Goal: Information Seeking & Learning: Find specific fact

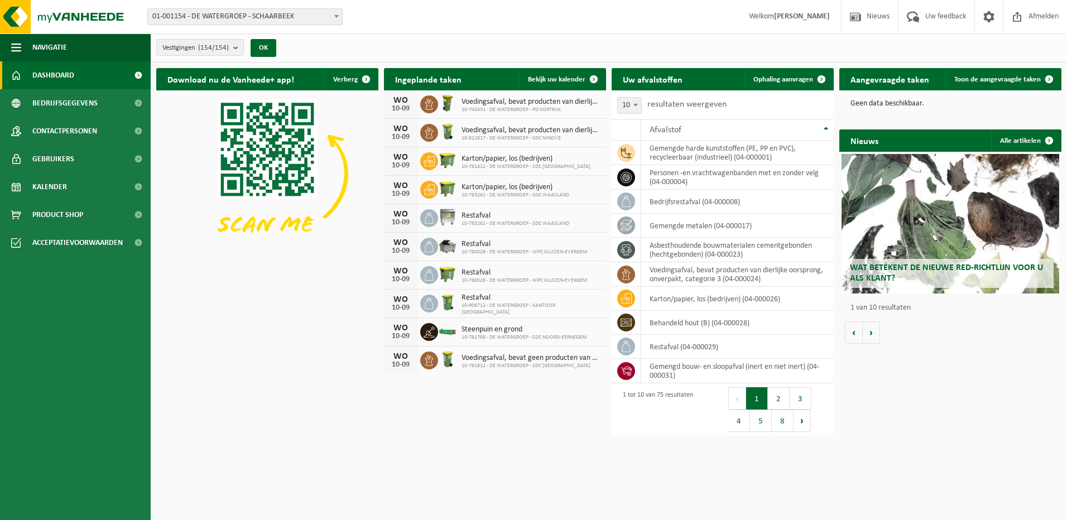
click at [329, 13] on span "01-001154 - DE WATERGROEP - SCHAARBEEK" at bounding box center [245, 17] width 194 height 16
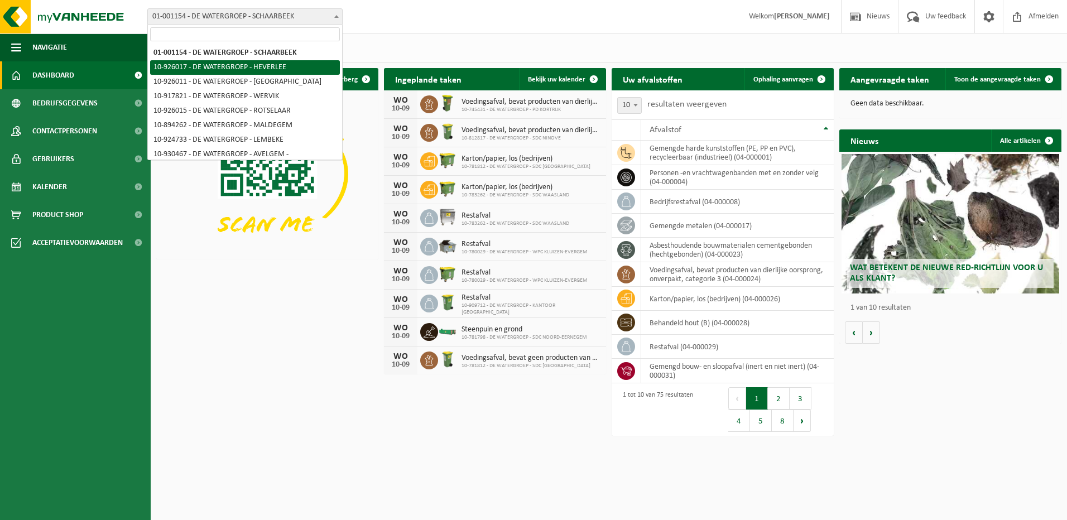
select select "132183"
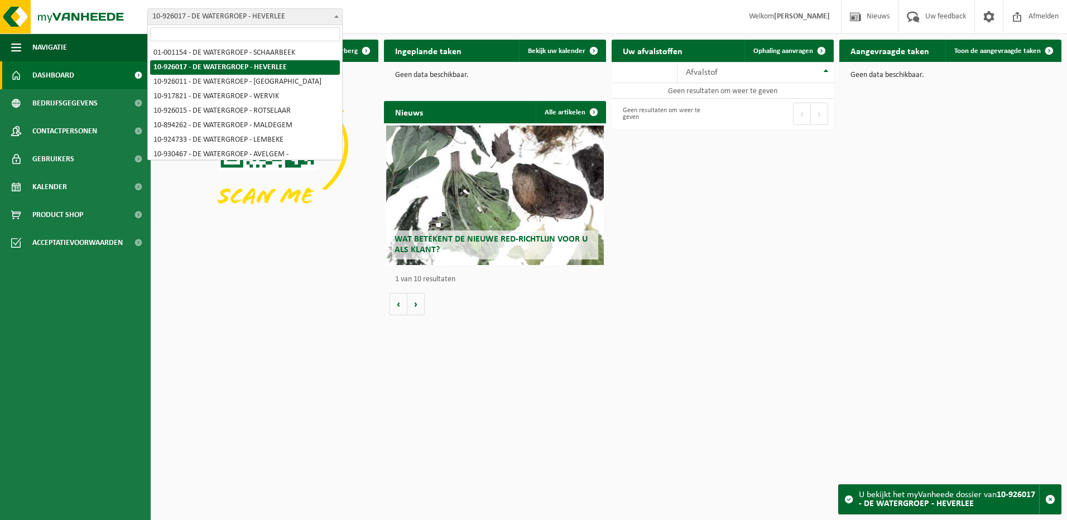
click at [338, 14] on span at bounding box center [336, 16] width 11 height 15
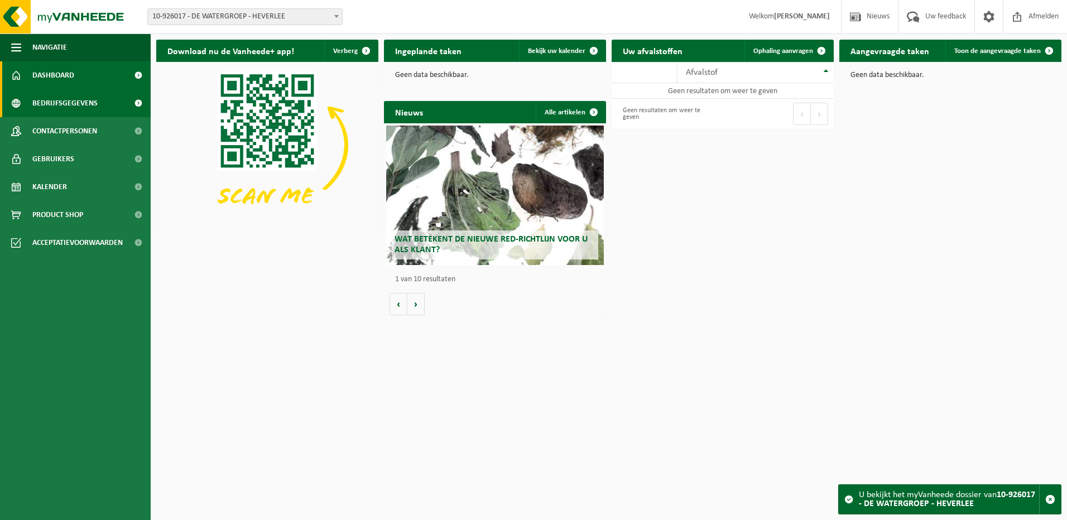
click at [59, 105] on span "Bedrijfsgegevens" at bounding box center [64, 103] width 65 height 28
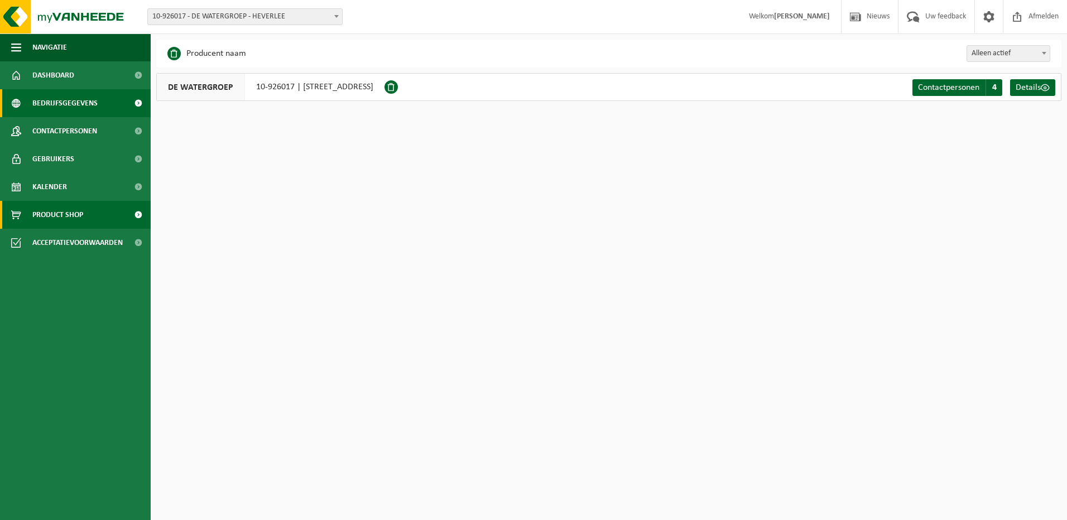
click at [48, 221] on span "Product Shop" at bounding box center [57, 215] width 51 height 28
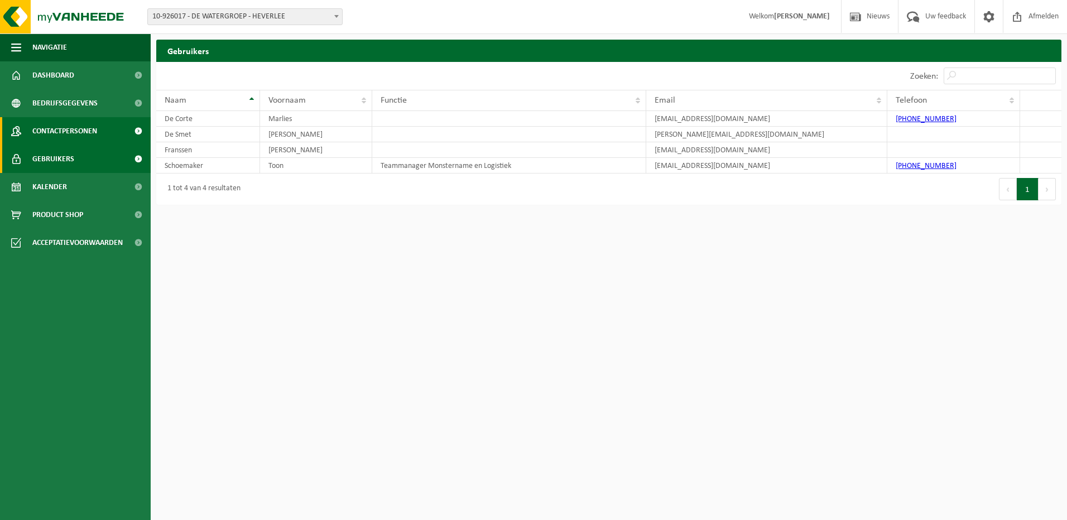
click at [74, 132] on span "Contactpersonen" at bounding box center [64, 131] width 65 height 28
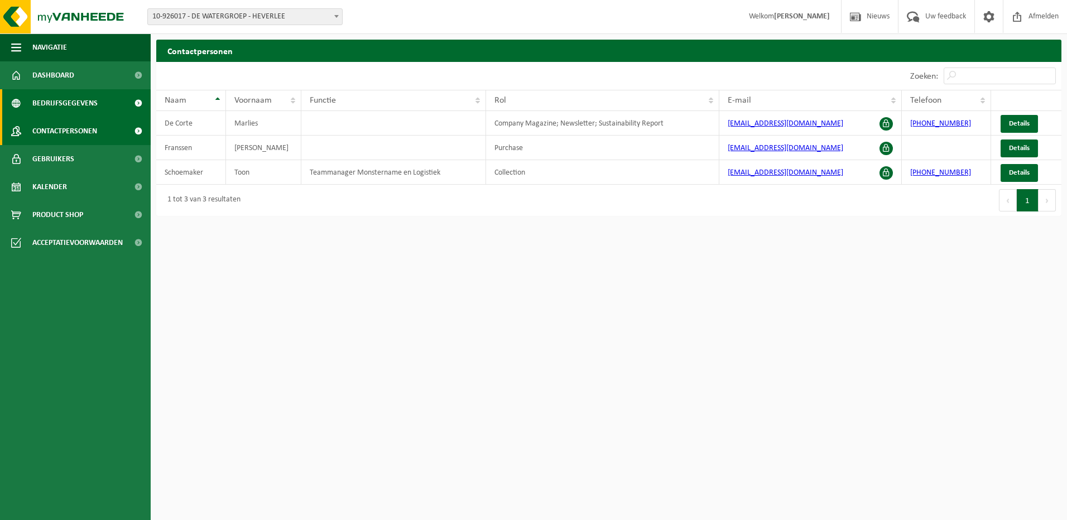
click at [73, 105] on span "Bedrijfsgegevens" at bounding box center [64, 103] width 65 height 28
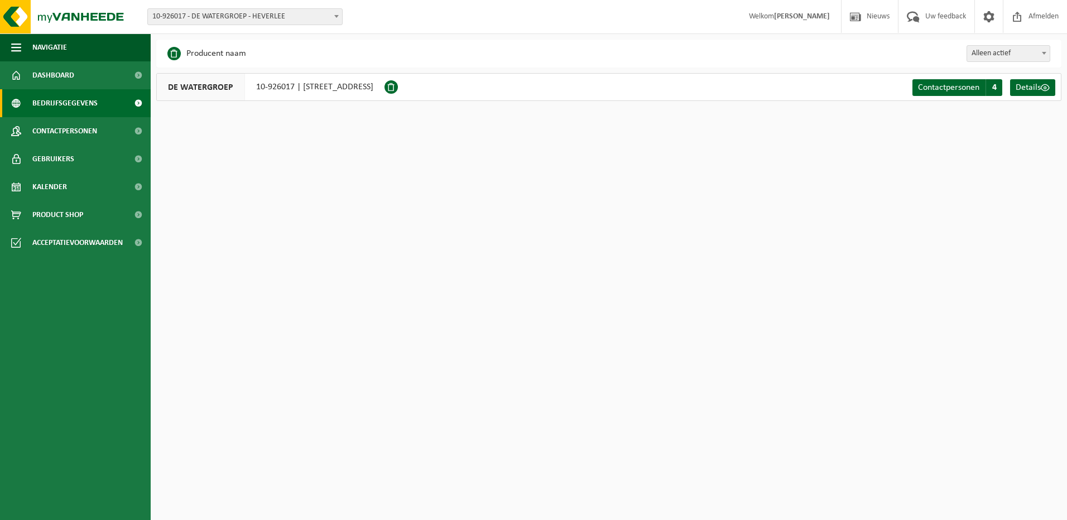
click at [239, 15] on span "10-926017 - DE WATERGROEP - HEVERLEE" at bounding box center [245, 17] width 194 height 16
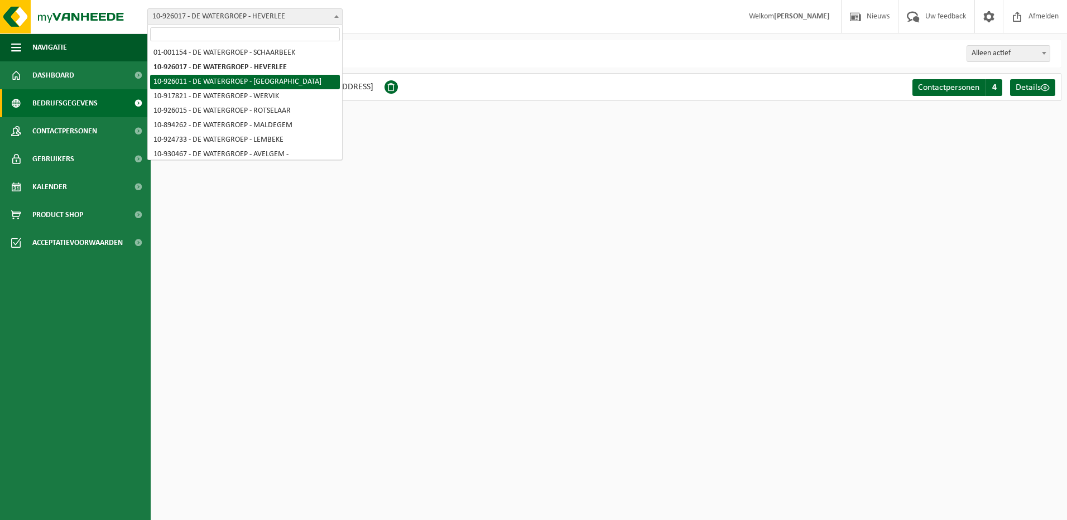
select select "132181"
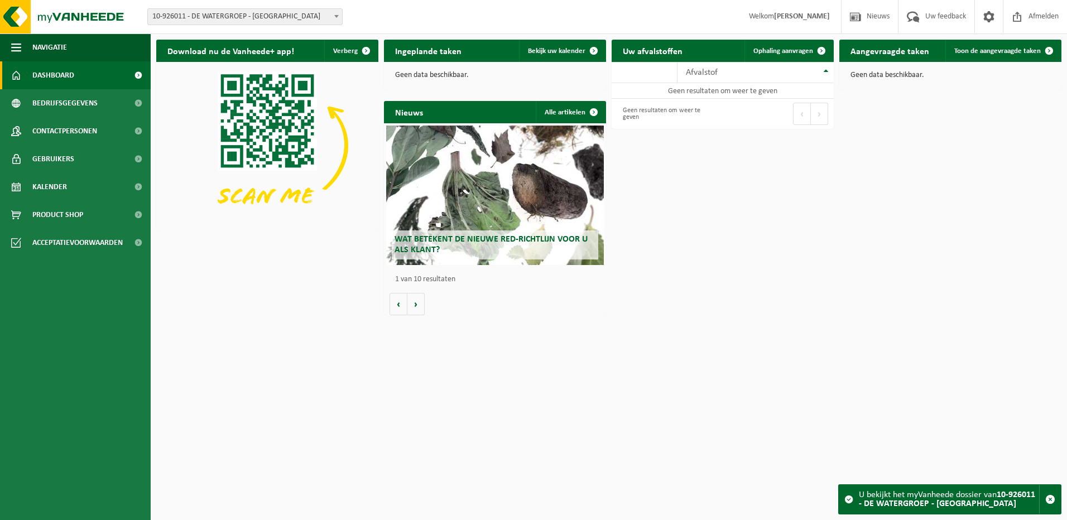
click at [290, 15] on span "10-926011 - DE WATERGROEP - [GEOGRAPHIC_DATA]" at bounding box center [245, 17] width 194 height 16
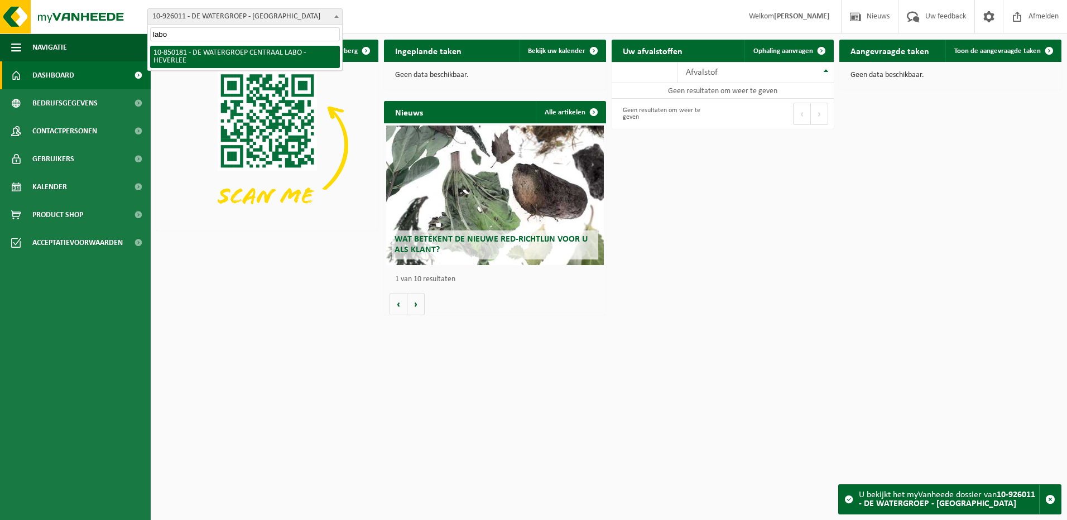
type input "labo"
select select "96205"
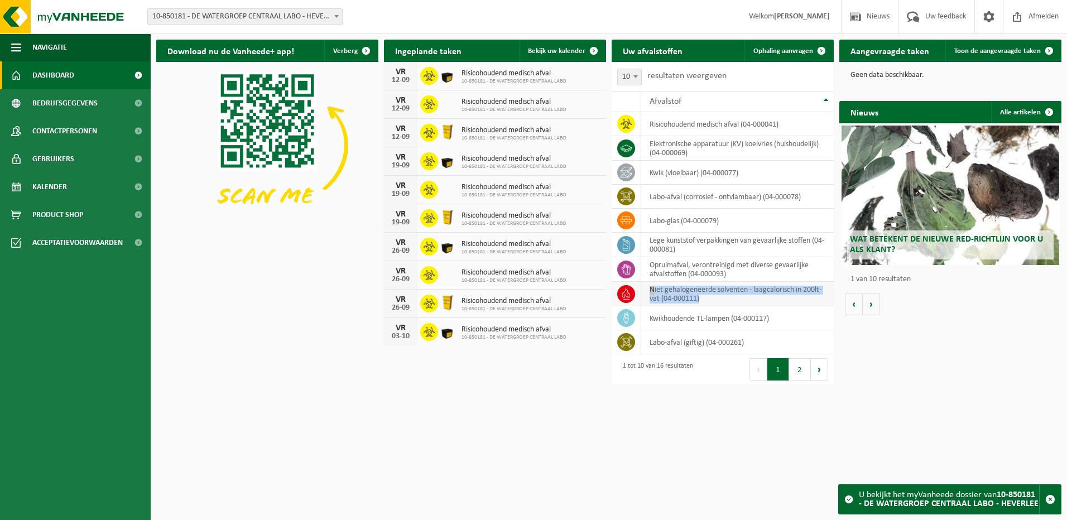
drag, startPoint x: 714, startPoint y: 297, endPoint x: 648, endPoint y: 285, distance: 67.1
click at [648, 285] on td "niet gehalogeneerde solventen - laagcalorisch in 200lt-vat (04-000111)" at bounding box center [737, 294] width 193 height 25
copy td "niet gehalogeneerde solventen - laagcalorisch in 200lt-vat (04-000111)"
click at [701, 303] on td "niet gehalogeneerde solventen - laagcalorisch in 200lt-vat (04-000111)" at bounding box center [737, 294] width 193 height 25
drag, startPoint x: 706, startPoint y: 302, endPoint x: 629, endPoint y: 283, distance: 79.3
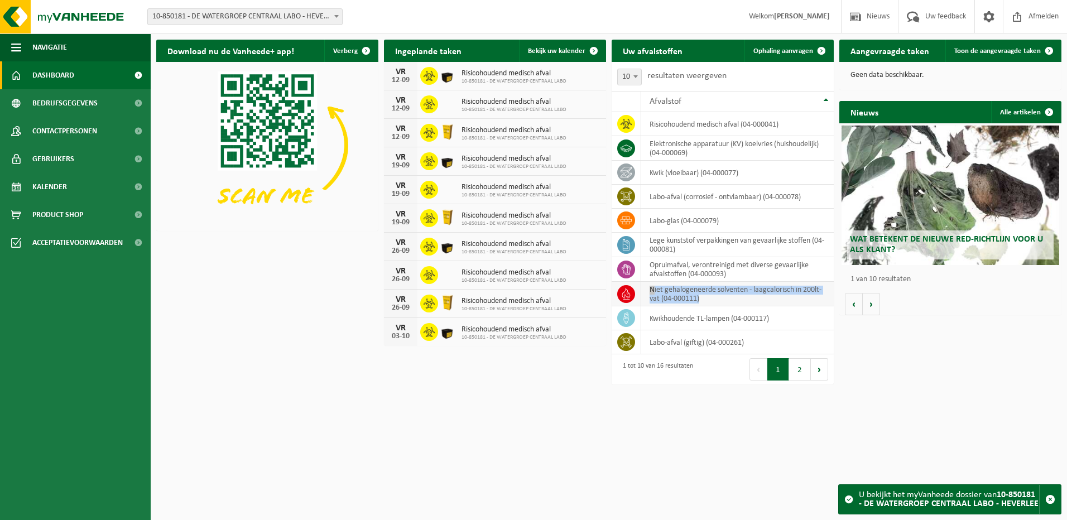
click at [629, 283] on tr "niet gehalogeneerde solventen - laagcalorisch in 200lt-vat (04-000111)" at bounding box center [723, 294] width 222 height 25
copy td "niet gehalogeneerde solventen - laagcalorisch in 200lt-vat (04-000111)"
click at [819, 369] on button "Volgende" at bounding box center [819, 369] width 17 height 22
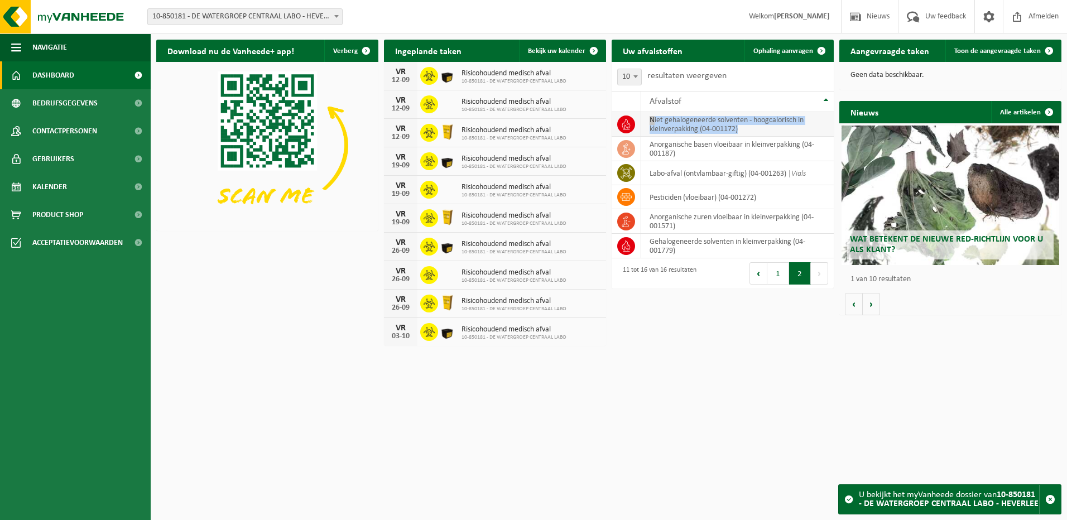
drag, startPoint x: 758, startPoint y: 127, endPoint x: 650, endPoint y: 119, distance: 109.1
click at [646, 122] on td "niet gehalogeneerde solventen - hoogcalorisch in kleinverpakking (04-001172)" at bounding box center [737, 124] width 193 height 25
copy td "niet gehalogeneerde solventen - hoogcalorisch in kleinverpakking (04-001172)"
drag, startPoint x: 690, startPoint y: 154, endPoint x: 644, endPoint y: 148, distance: 46.1
click at [644, 148] on td "anorganische basen vloeibaar in kleinverpakking (04-001187)" at bounding box center [737, 149] width 193 height 25
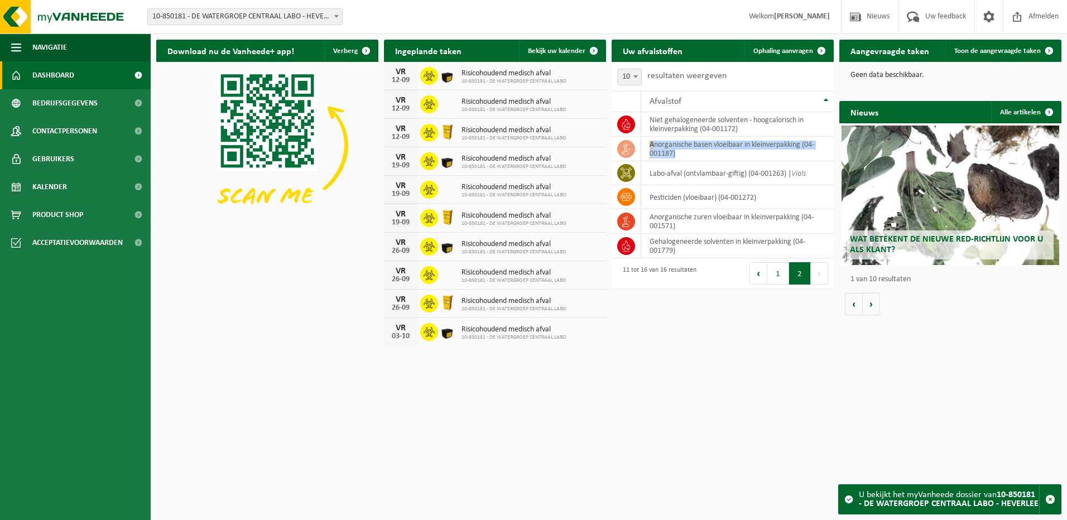
copy td "anorganische basen vloeibaar in kleinverpakking (04-001187)"
drag, startPoint x: 695, startPoint y: 228, endPoint x: 624, endPoint y: 222, distance: 71.7
click at [624, 222] on tr "anorganische zuren vloeibaar in kleinverpakking (04-001571)" at bounding box center [723, 221] width 222 height 25
copy td "anorganische zuren vloeibaar in kleinverpakking (04-001571)"
drag, startPoint x: 690, startPoint y: 256, endPoint x: 650, endPoint y: 243, distance: 42.2
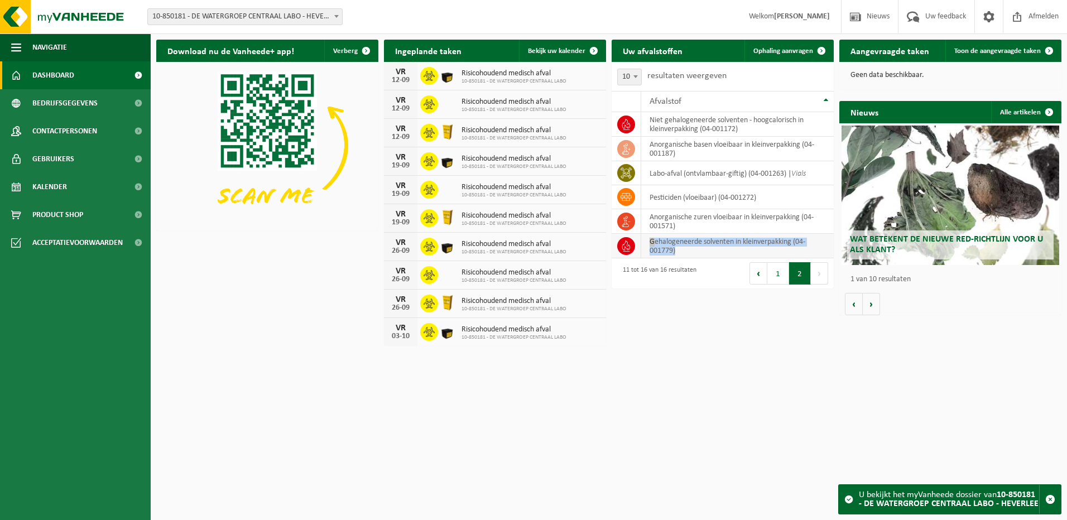
click at [650, 243] on td "gehalogeneerde solventen in kleinverpakking (04-001779)" at bounding box center [737, 246] width 193 height 25
copy td "gehalogeneerde solventen in kleinverpakking (04-001779)"
click at [633, 222] on span at bounding box center [626, 222] width 18 height 18
click at [665, 224] on td "anorganische zuren vloeibaar in kleinverpakking (04-001571)" at bounding box center [737, 221] width 193 height 25
click at [665, 223] on td "anorganische zuren vloeibaar in kleinverpakking (04-001571)" at bounding box center [737, 221] width 193 height 25
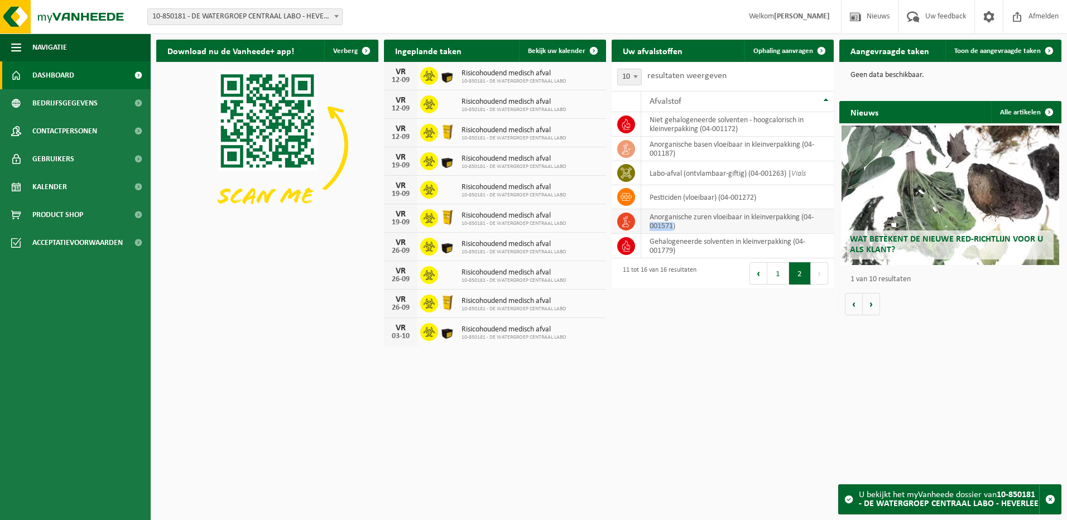
click at [665, 223] on td "anorganische zuren vloeibaar in kleinverpakking (04-001571)" at bounding box center [737, 221] width 193 height 25
drag, startPoint x: 665, startPoint y: 223, endPoint x: 735, endPoint y: 360, distance: 154.5
click at [736, 368] on html "Vestiging: 01-001154 - DE WATERGROEP - SCHAARBEEK 10-926017 - DE WATERGROEP - H…" at bounding box center [533, 260] width 1067 height 520
click at [782, 274] on button "1" at bounding box center [778, 273] width 22 height 22
